Goal: Task Accomplishment & Management: Use online tool/utility

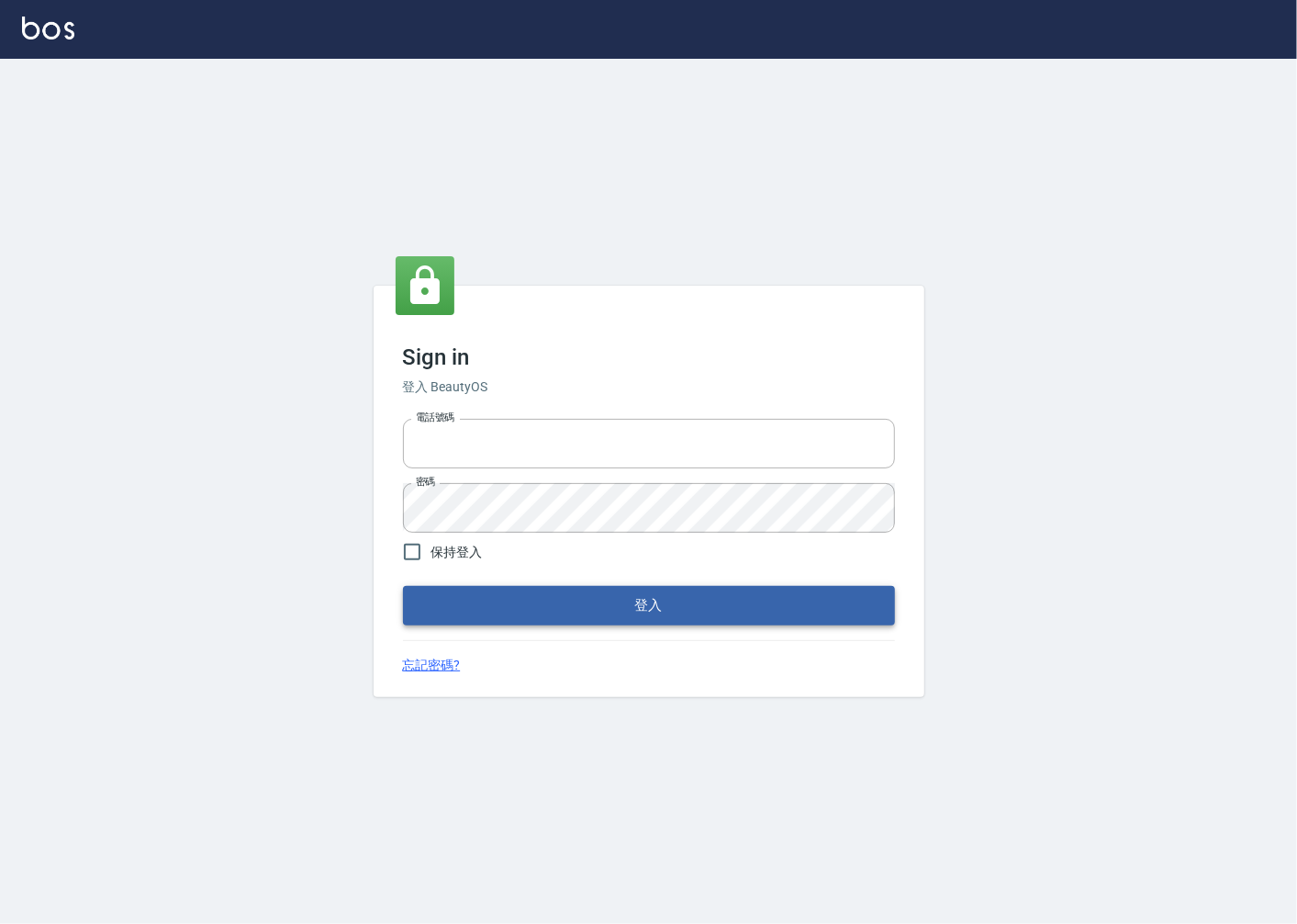
type input "0918920985"
click at [602, 594] on button "登入" at bounding box center [648, 605] width 493 height 38
